Goal: Use online tool/utility: Use online tool/utility

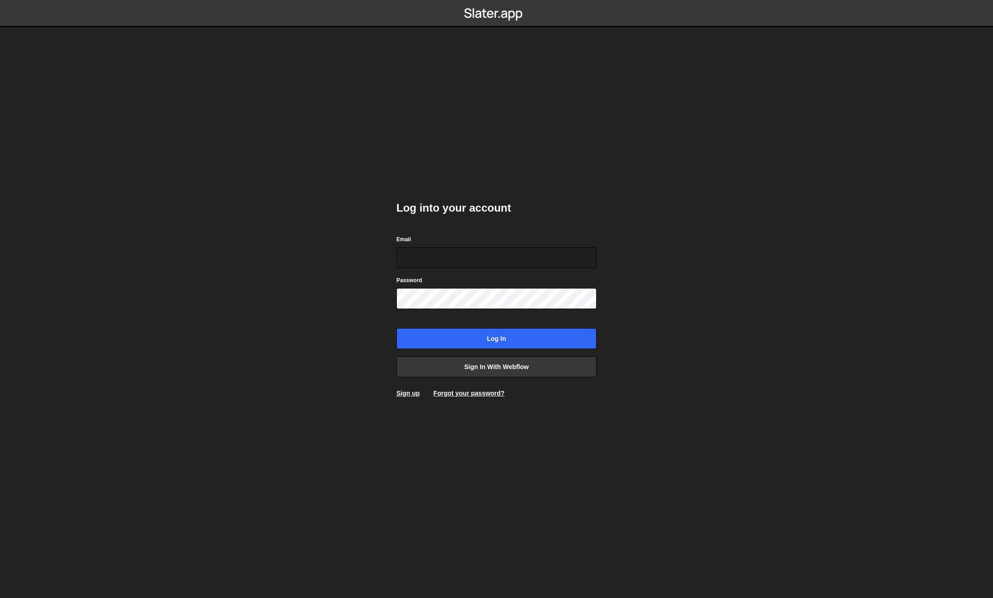
click at [335, 281] on body "Log into your account Email Password Log in Sign in with Webflow Sign up Forgot…" at bounding box center [496, 299] width 993 height 598
click at [479, 374] on link "Sign in with Webflow" at bounding box center [496, 366] width 200 height 21
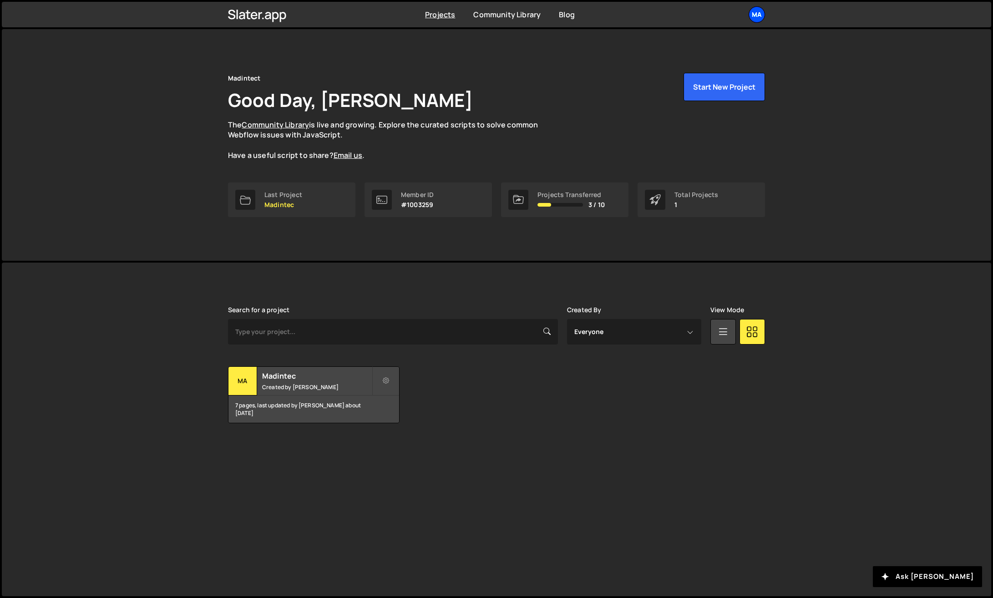
click at [755, 14] on div "Ma" at bounding box center [757, 14] width 16 height 16
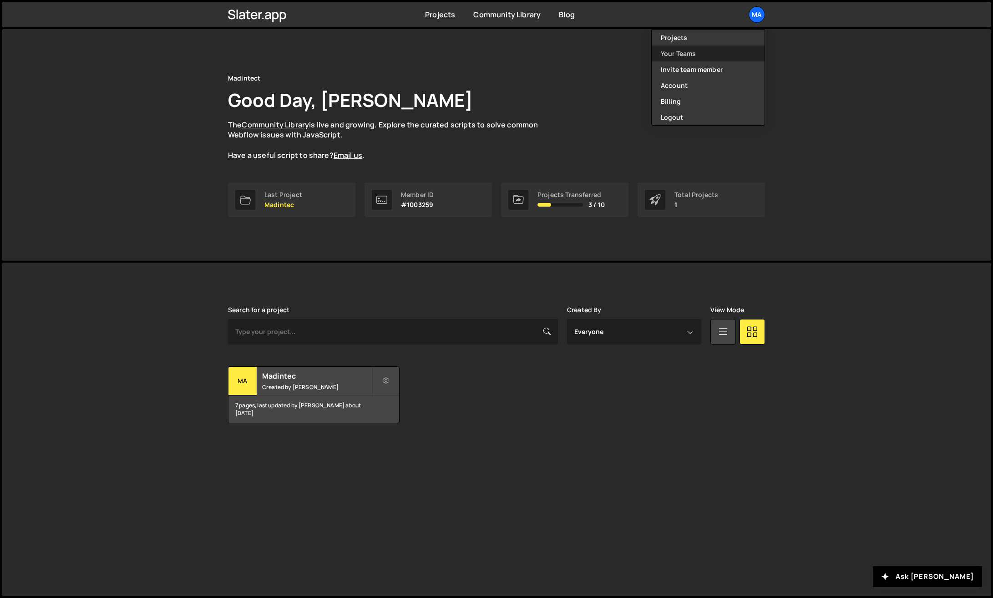
click at [689, 58] on link "Your Teams" at bounding box center [708, 54] width 113 height 16
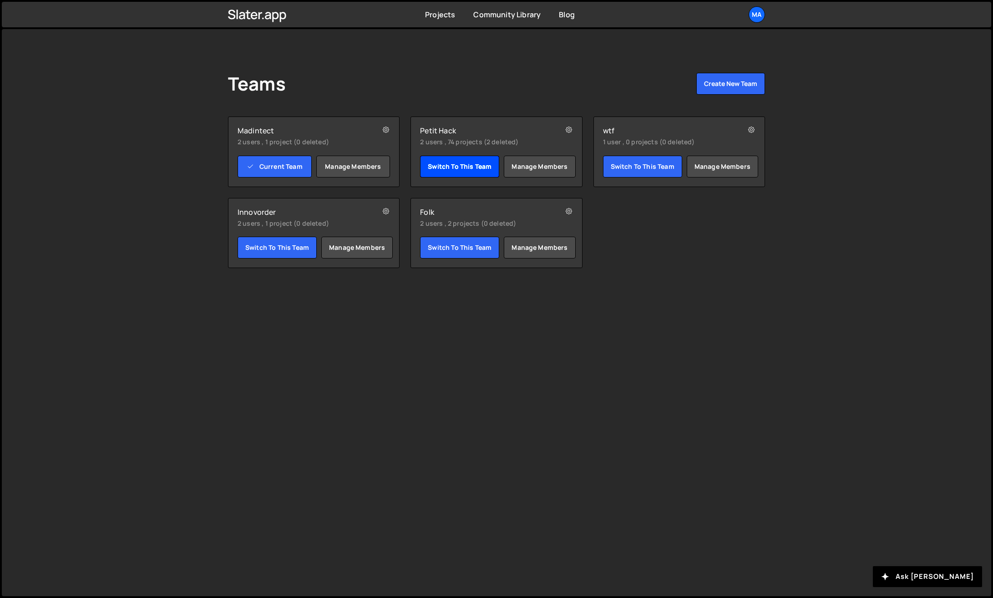
click at [458, 166] on link "Switch to this team" at bounding box center [459, 167] width 79 height 22
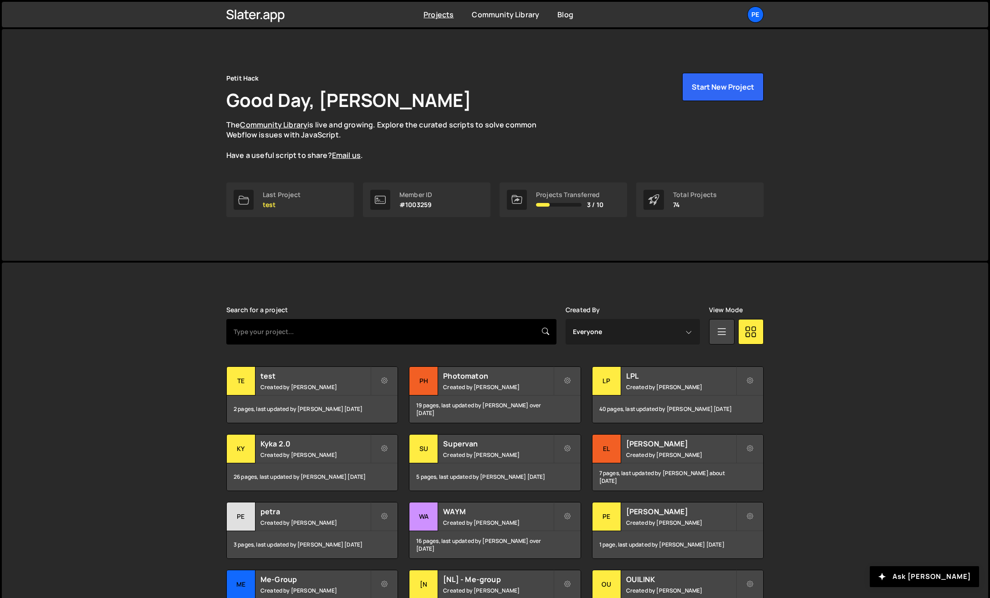
click at [321, 338] on input "text" at bounding box center [391, 331] width 330 height 25
type input "me-"
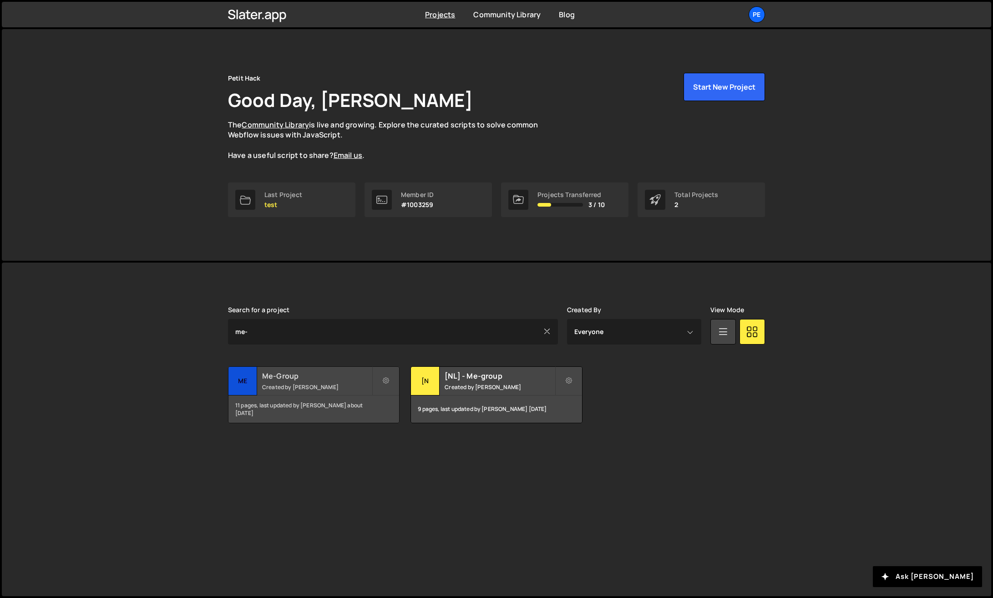
click at [301, 388] on small "Created by [PERSON_NAME]" at bounding box center [317, 387] width 110 height 8
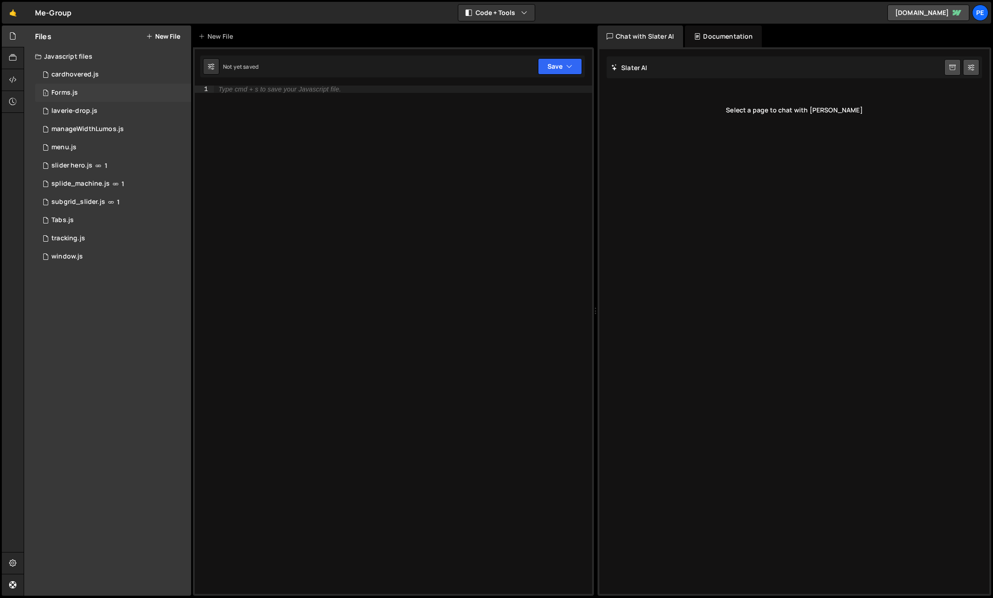
click at [80, 97] on div "1 Forms.js 0" at bounding box center [113, 93] width 156 height 18
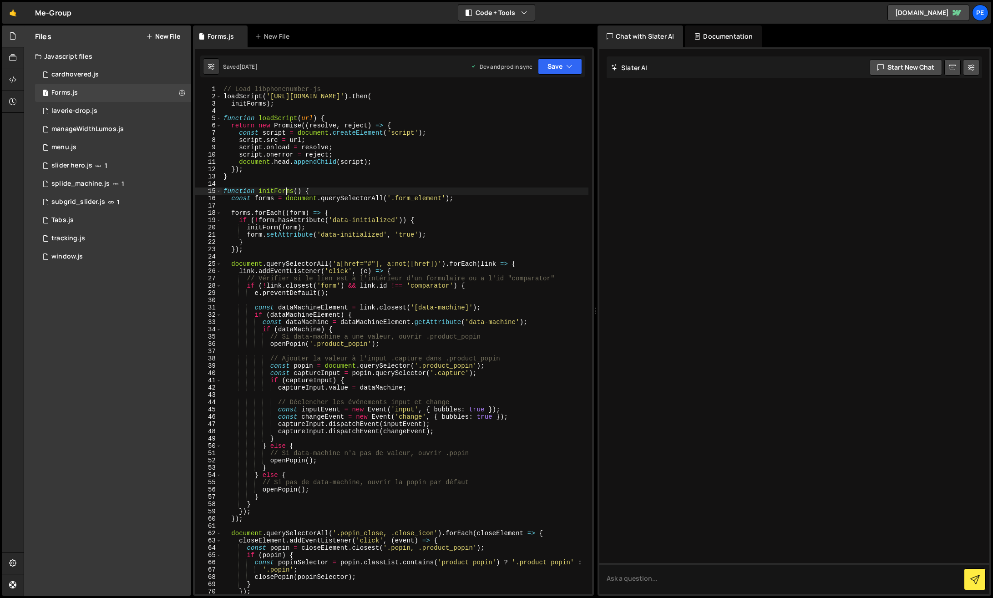
click at [284, 193] on div "// Load libphonenumber-js loadScript ( 'https://unpkg.com/libphonenumber-js@1.1…" at bounding box center [405, 347] width 367 height 523
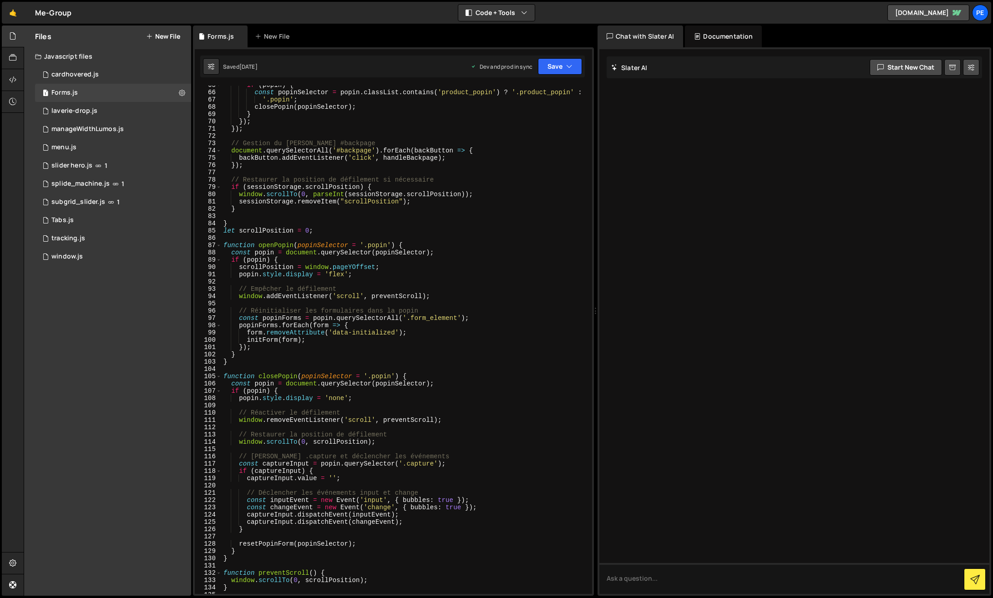
scroll to position [471, 0]
click at [310, 386] on div "if ( popin ) { const popinSelector = popin . classList . contains ( 'product_po…" at bounding box center [405, 342] width 367 height 523
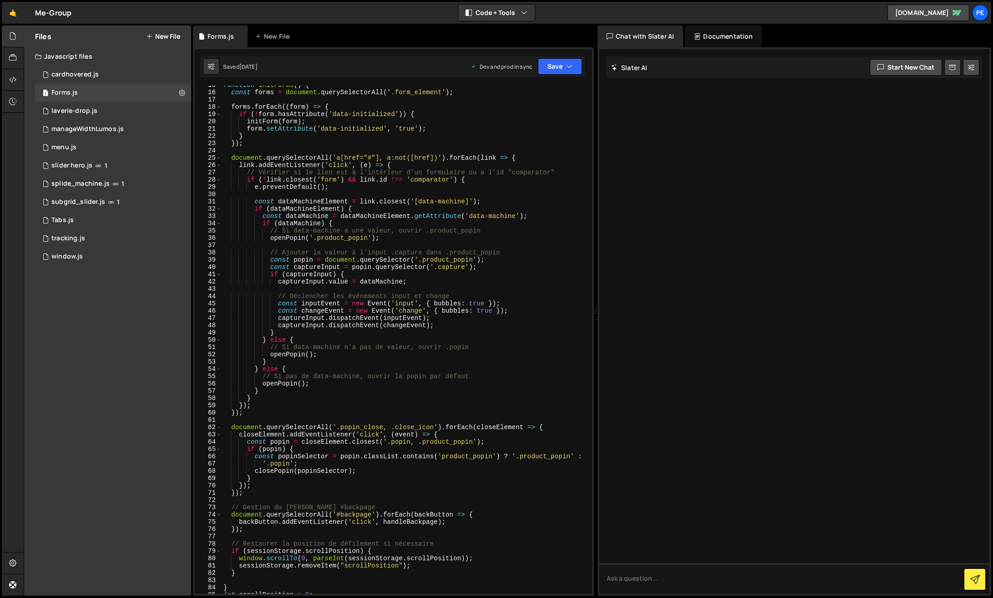
scroll to position [112, 0]
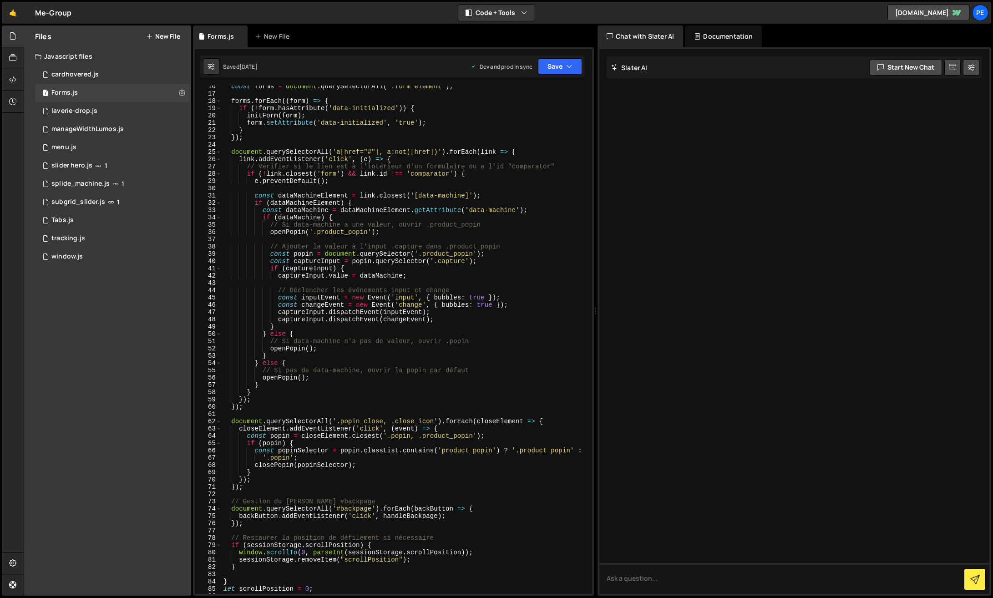
click at [386, 252] on div "const forms = document . querySelectorAll ( '.form_element' ) ; forms . forEach…" at bounding box center [405, 344] width 367 height 523
type textarea "const popin = document.querySelector('.product_popin');"
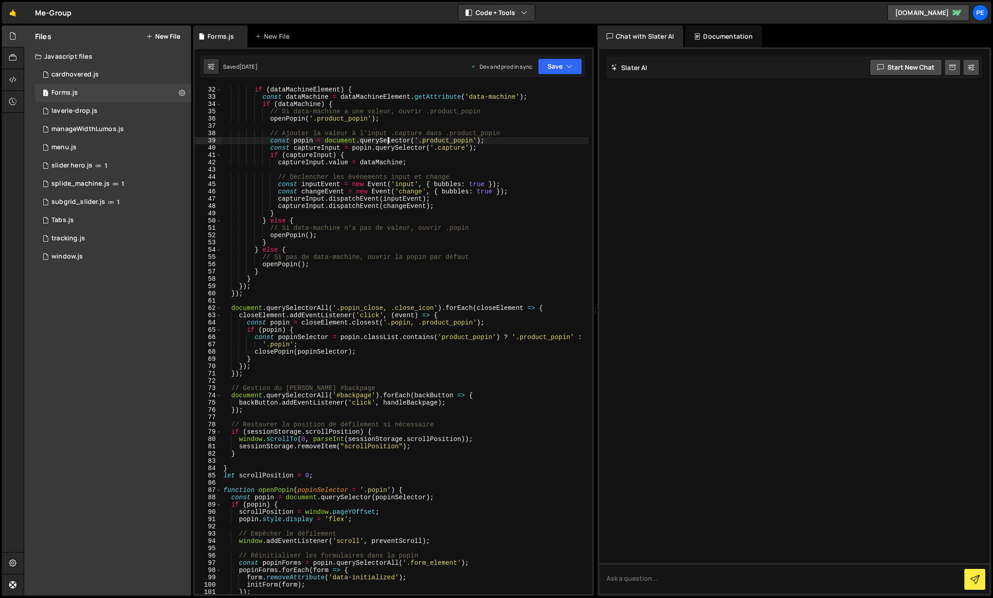
scroll to position [280, 0]
